Goal: Task Accomplishment & Management: Manage account settings

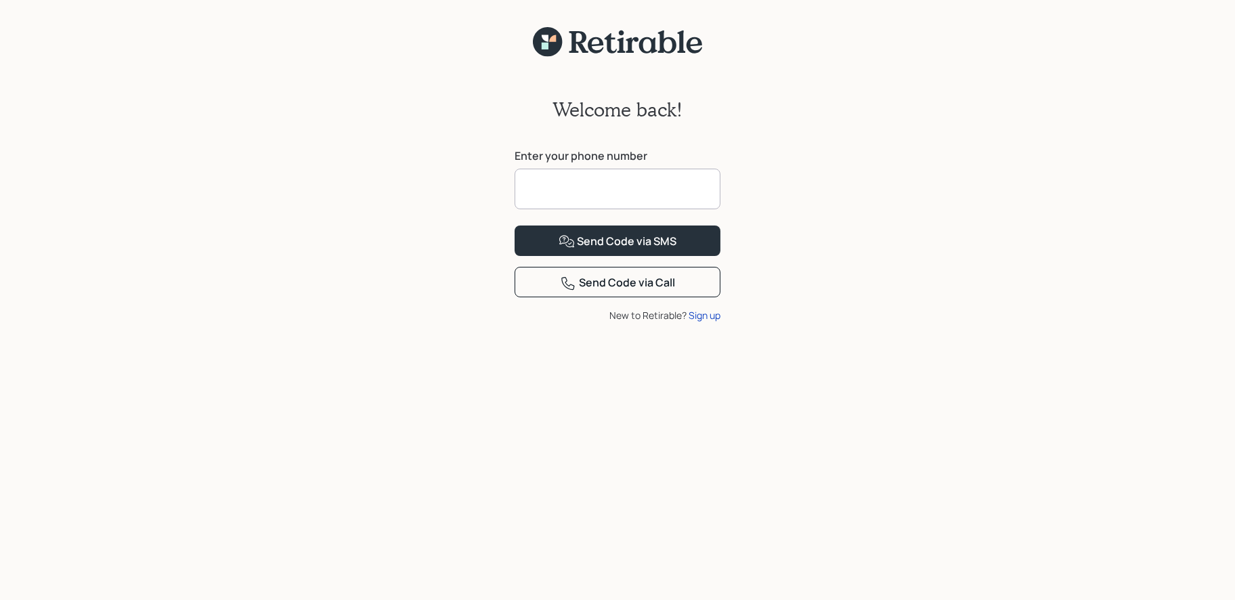
click at [613, 191] on input at bounding box center [618, 189] width 206 height 41
type input "**********"
click at [630, 250] on div "Send Code via SMS" at bounding box center [618, 242] width 118 height 16
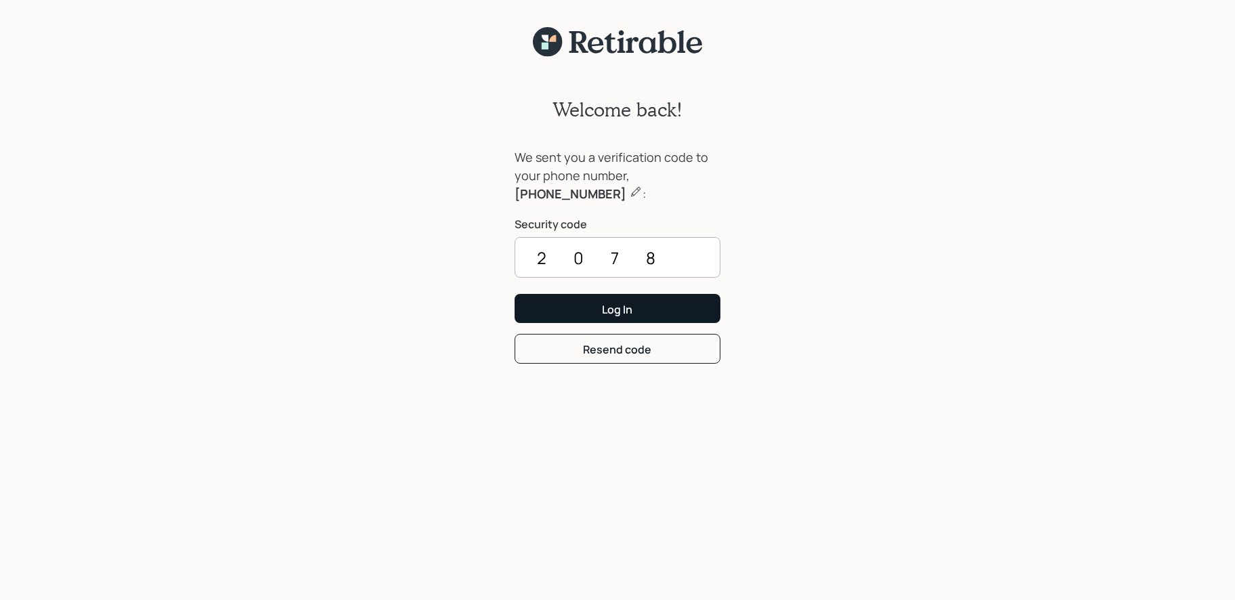
type input "2078"
click at [631, 304] on div "Log In" at bounding box center [618, 309] width 30 height 15
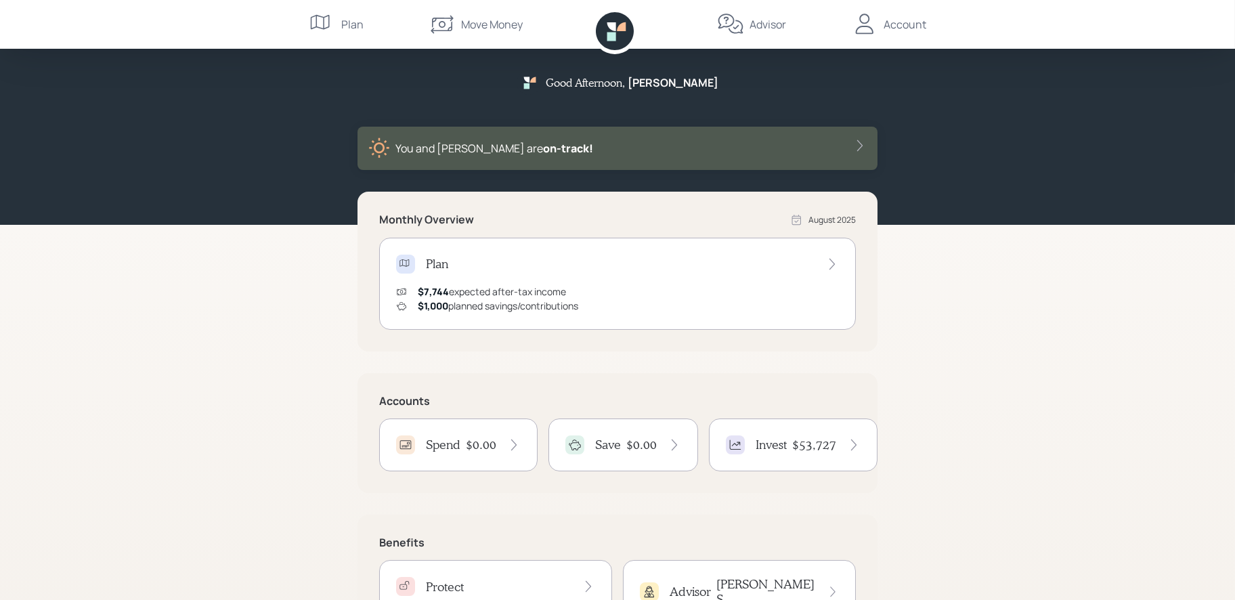
click at [907, 27] on div "Account" at bounding box center [905, 24] width 43 height 16
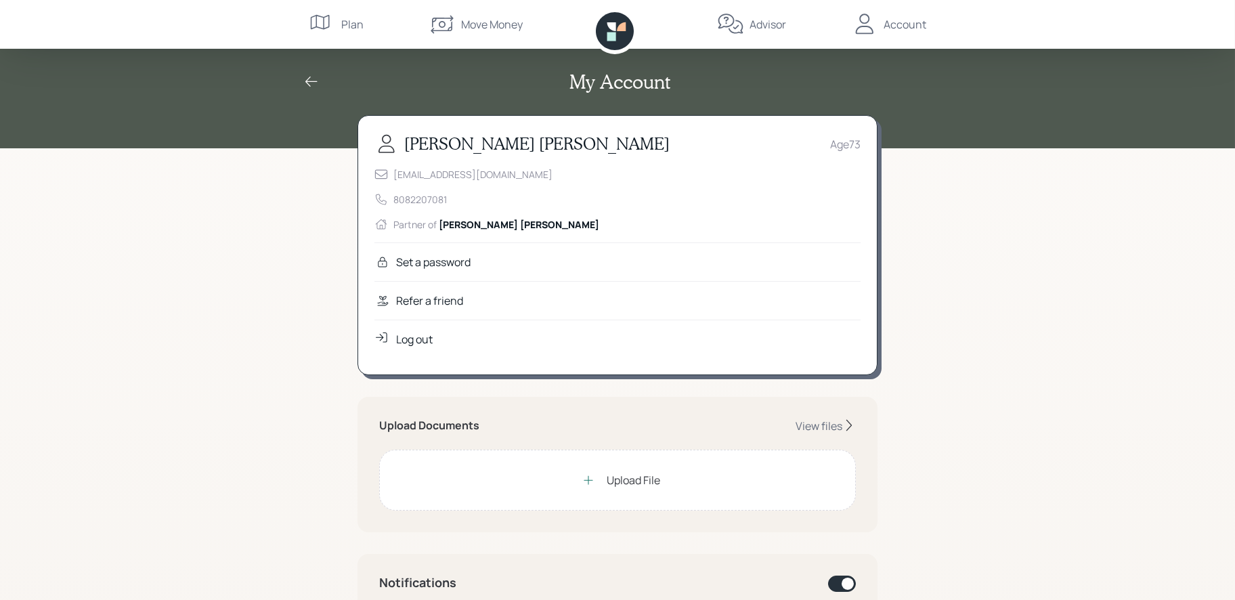
click at [355, 24] on div "Plan" at bounding box center [352, 24] width 22 height 16
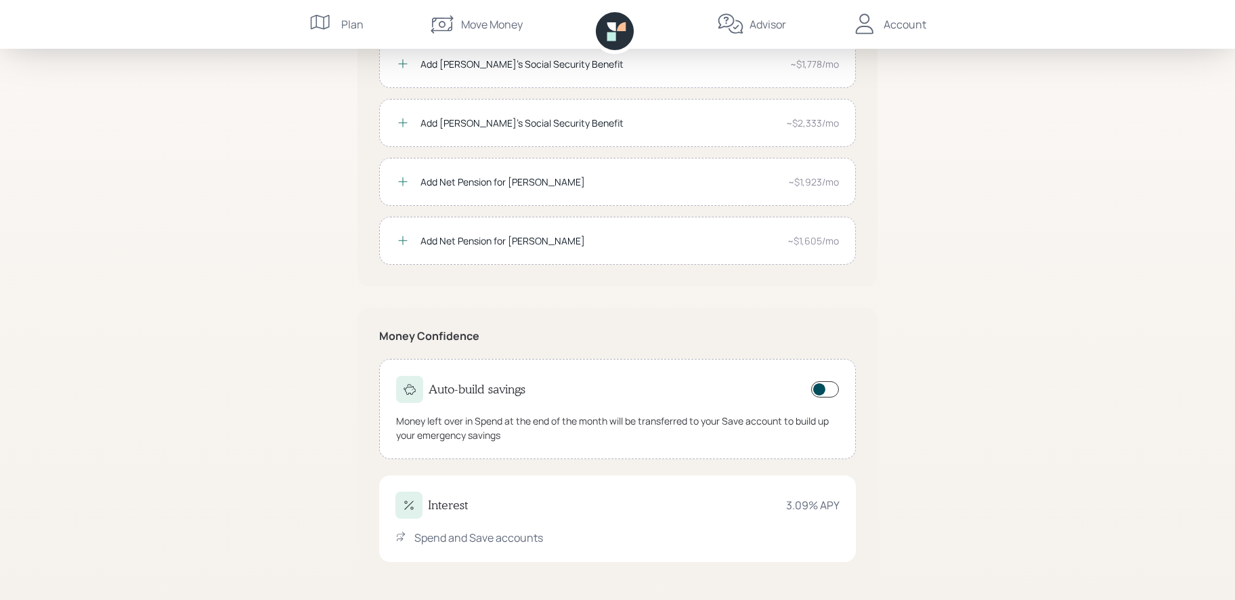
scroll to position [250, 0]
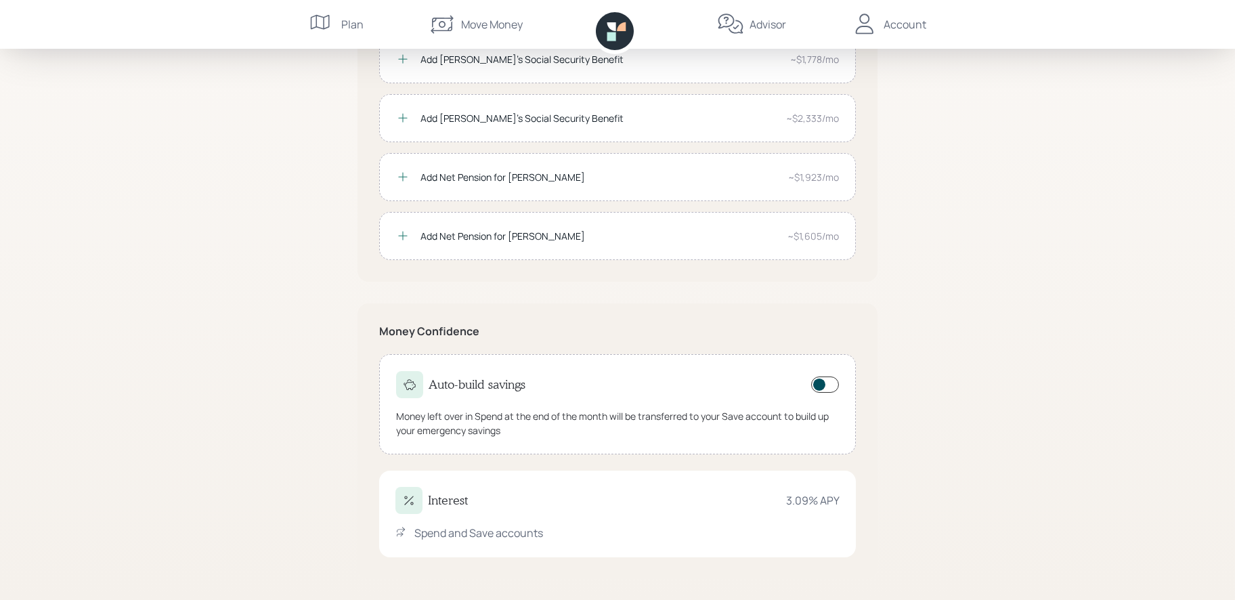
click at [321, 404] on div "Plan $7,744 .00 Total August Income Other Income Unmonitored When you move inco…" at bounding box center [617, 175] width 1235 height 850
click at [871, 26] on icon at bounding box center [864, 24] width 27 height 27
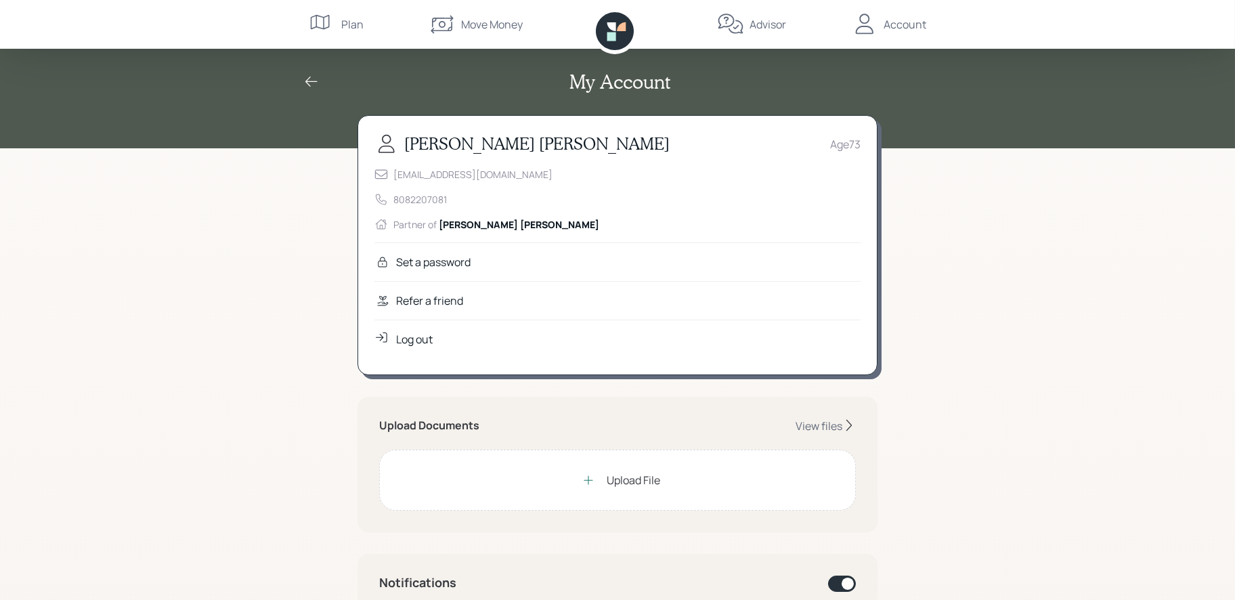
click at [869, 32] on icon at bounding box center [864, 24] width 27 height 27
click at [893, 23] on div "Account" at bounding box center [905, 24] width 43 height 16
click at [406, 335] on div "Log out" at bounding box center [414, 339] width 37 height 16
